Goal: Information Seeking & Learning: Learn about a topic

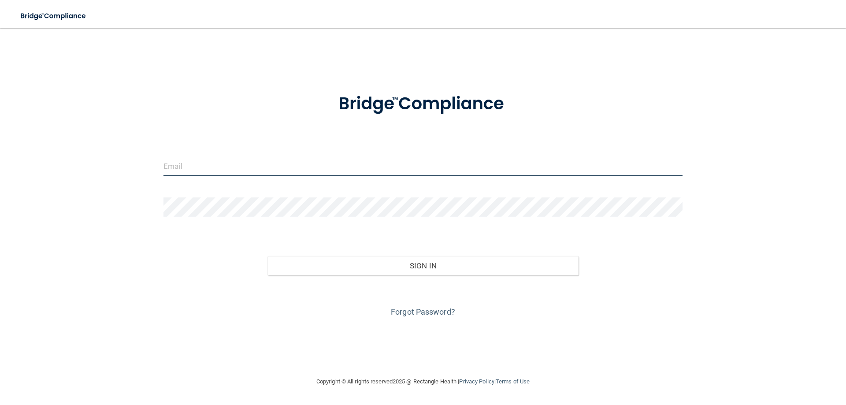
type input "[PERSON_NAME][EMAIL_ADDRESS][DOMAIN_NAME]"
click at [237, 164] on input "tiffany@phsmiles.com" at bounding box center [423, 166] width 519 height 20
drag, startPoint x: 264, startPoint y: 157, endPoint x: 43, endPoint y: 144, distance: 221.2
click at [44, 144] on div "tiffany@phsmiles.com Invalid email/password. You don't have permission to acces…" at bounding box center [423, 202] width 811 height 331
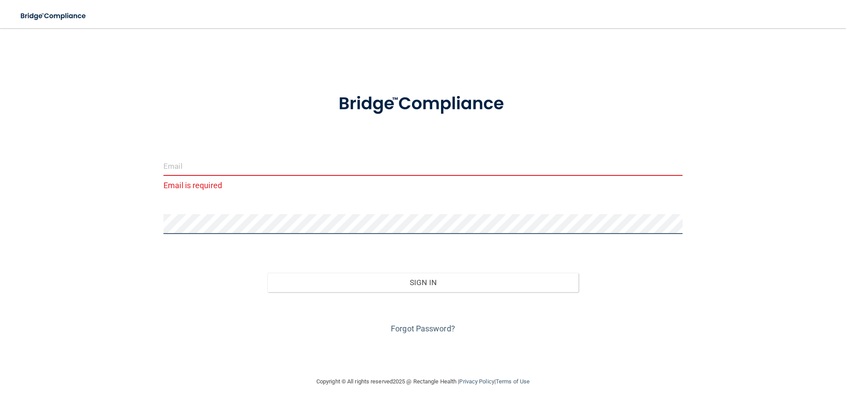
click at [130, 208] on div "Email is required Invalid email/password. You don't have permission to access t…" at bounding box center [423, 202] width 811 height 331
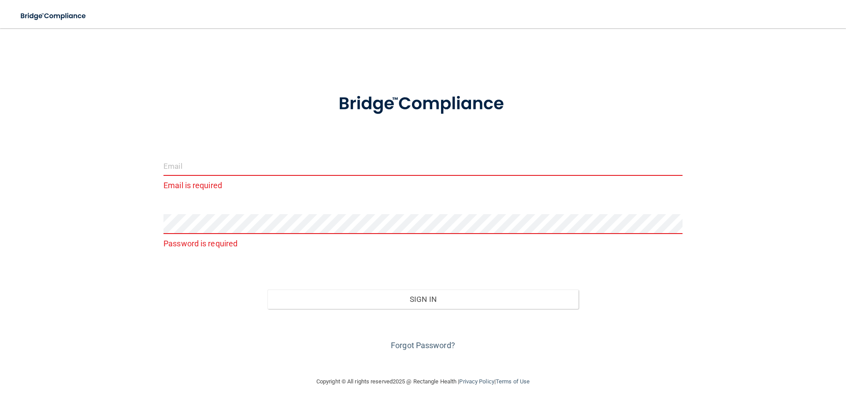
click at [193, 166] on input "email" at bounding box center [423, 166] width 519 height 20
type input "[EMAIL_ADDRESS][DOMAIN_NAME]"
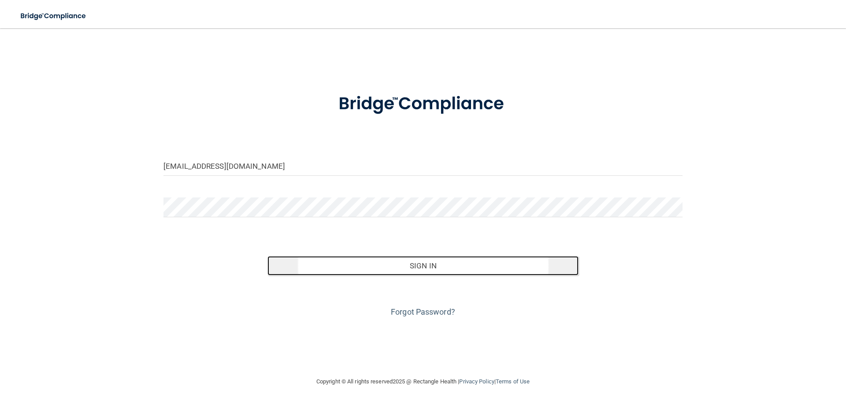
click at [366, 269] on button "Sign In" at bounding box center [424, 265] width 312 height 19
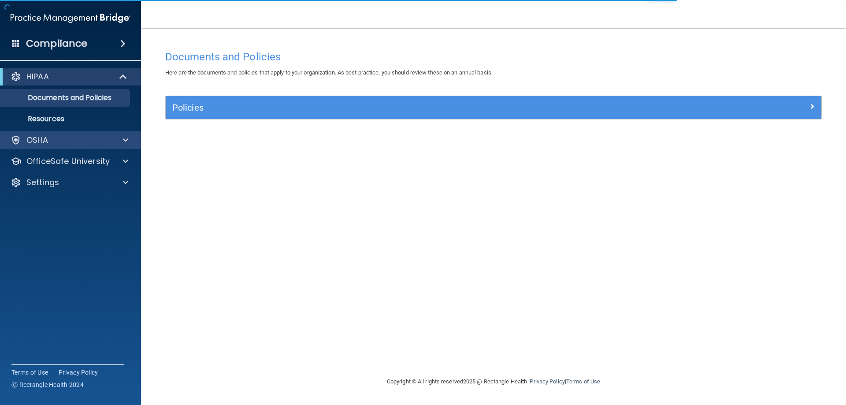
click at [50, 134] on div "OSHA" at bounding box center [70, 140] width 141 height 18
click at [59, 142] on div "OSHA" at bounding box center [58, 140] width 109 height 11
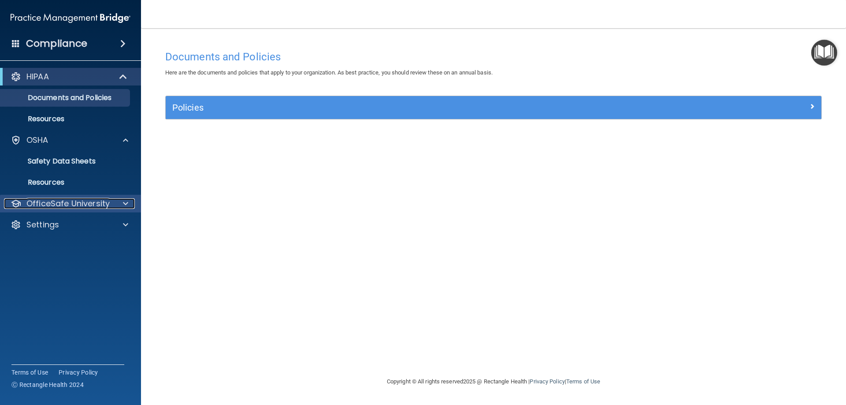
click at [128, 208] on span at bounding box center [125, 203] width 5 height 11
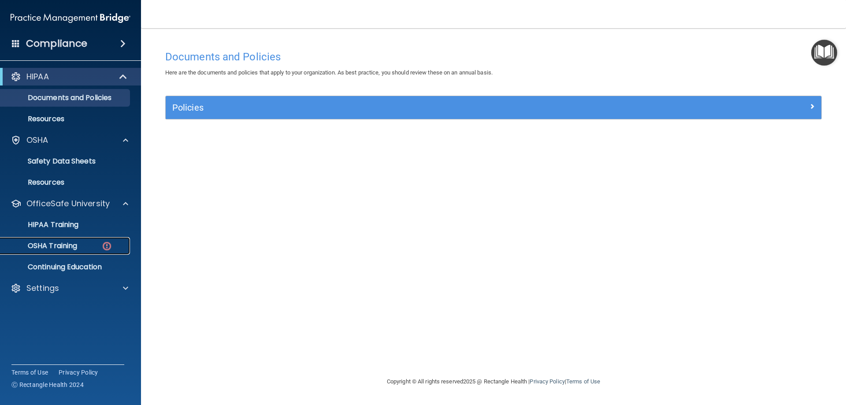
click at [51, 242] on p "OSHA Training" at bounding box center [41, 246] width 71 height 9
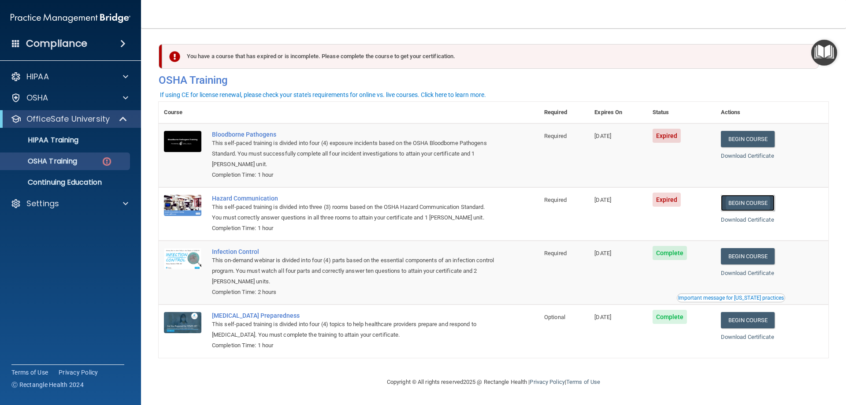
click at [751, 199] on link "Begin Course" at bounding box center [748, 203] width 54 height 16
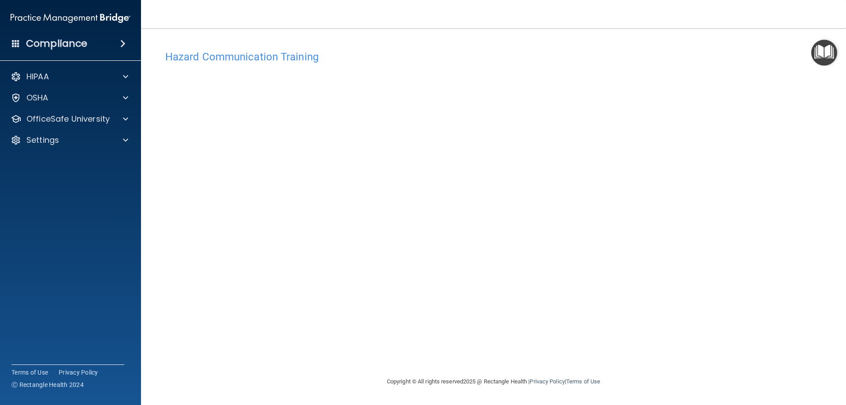
click at [733, 290] on div "Hazard Communication Training This course doesn’t expire until 07/28/2025. Are …" at bounding box center [494, 211] width 670 height 331
click at [810, 290] on div "Hazard Communication Training This course doesn’t expire until 07/28/2025. Are …" at bounding box center [494, 211] width 670 height 331
click at [826, 48] on img "Open Resource Center" at bounding box center [824, 53] width 26 height 26
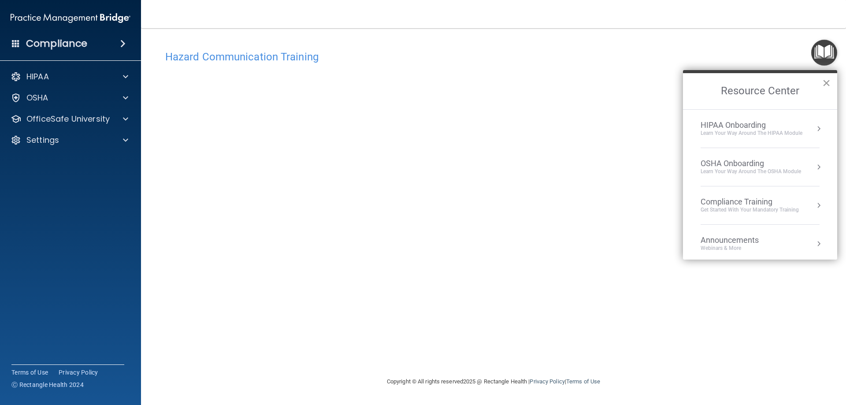
click at [826, 84] on button "×" at bounding box center [827, 83] width 8 height 14
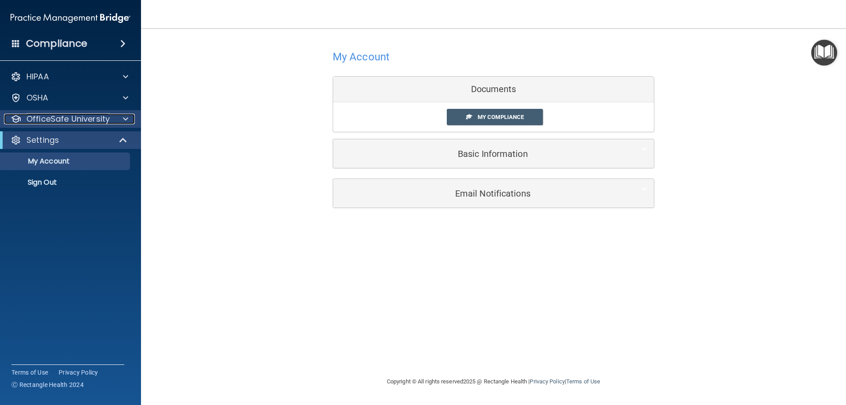
click at [47, 123] on p "OfficeSafe University" at bounding box center [67, 119] width 83 height 11
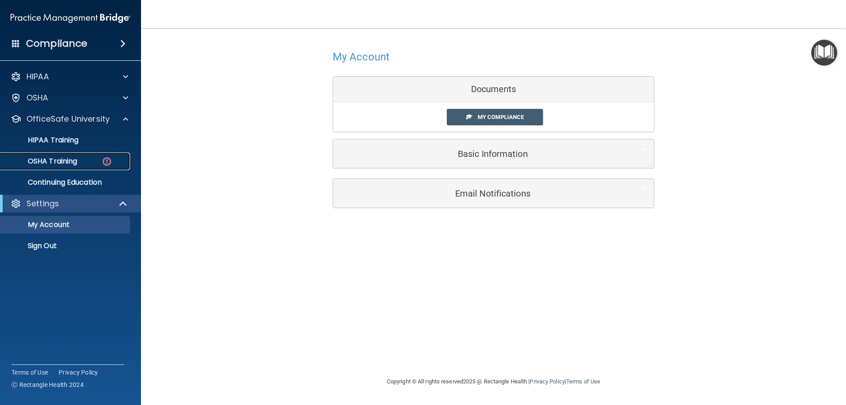
click at [59, 157] on p "OSHA Training" at bounding box center [41, 161] width 71 height 9
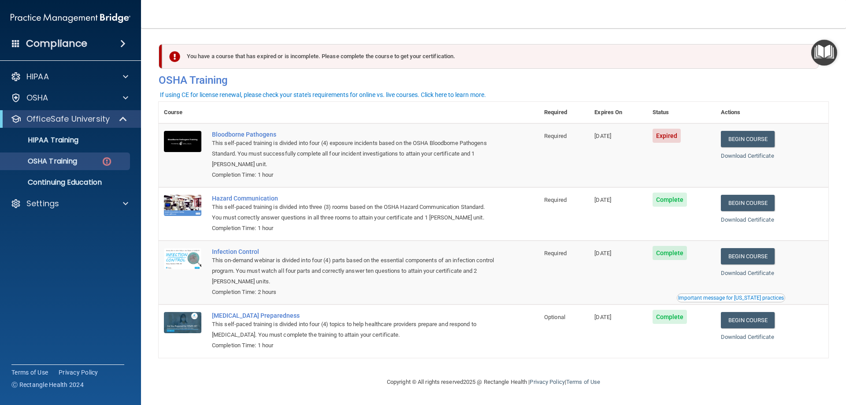
click at [665, 132] on span "Expired" at bounding box center [667, 136] width 29 height 14
click at [746, 134] on link "Begin Course" at bounding box center [748, 139] width 54 height 16
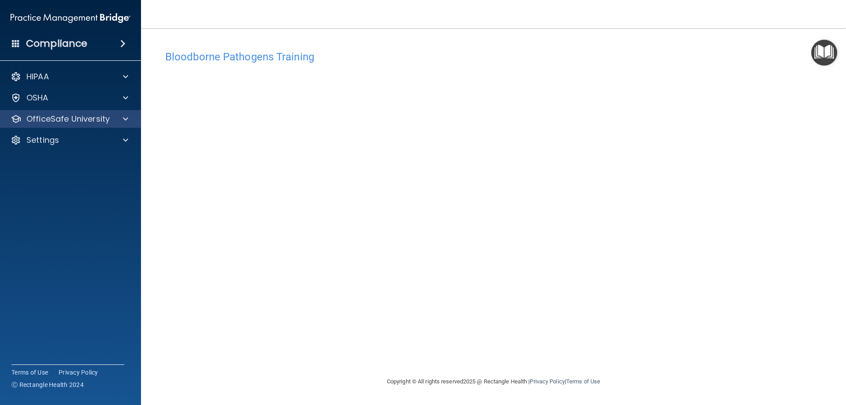
click at [115, 112] on div "OfficeSafe University" at bounding box center [70, 119] width 141 height 18
click at [110, 116] on div "OfficeSafe University" at bounding box center [58, 119] width 109 height 11
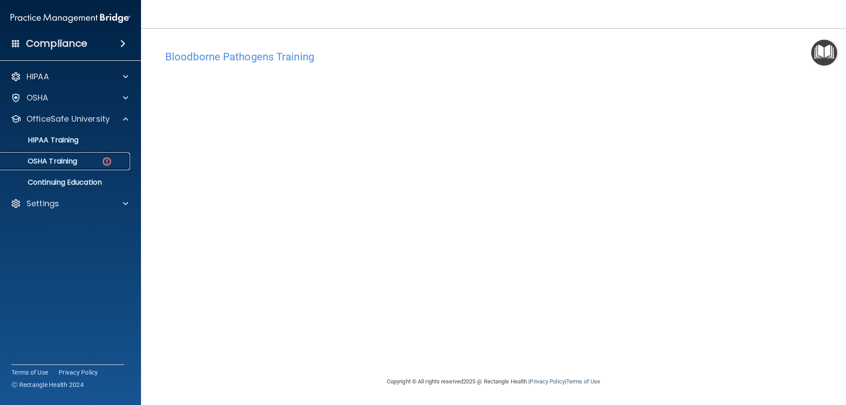
click at [107, 157] on img at bounding box center [106, 161] width 11 height 11
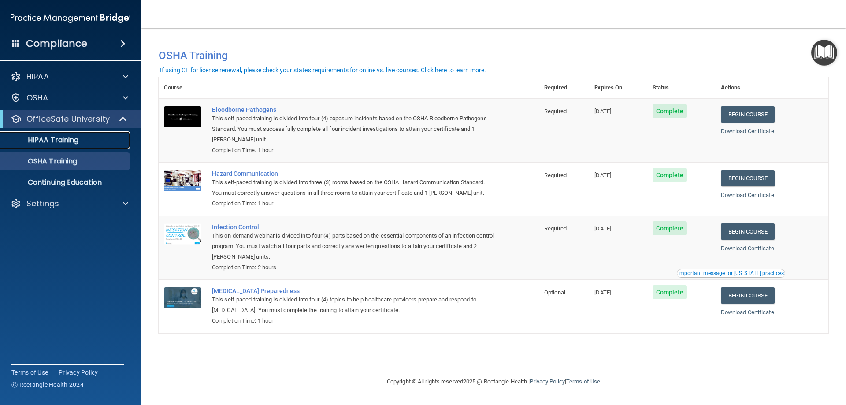
click at [49, 138] on p "HIPAA Training" at bounding box center [42, 140] width 73 height 9
